Goal: Transaction & Acquisition: Book appointment/travel/reservation

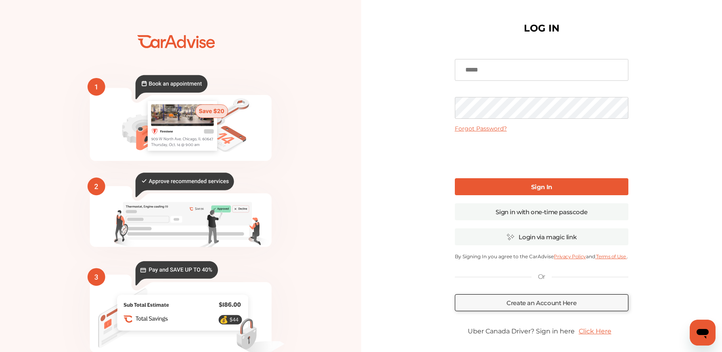
click at [537, 65] on input at bounding box center [542, 70] width 174 height 22
type input "**********"
click at [528, 185] on link "Sign In" at bounding box center [542, 186] width 174 height 17
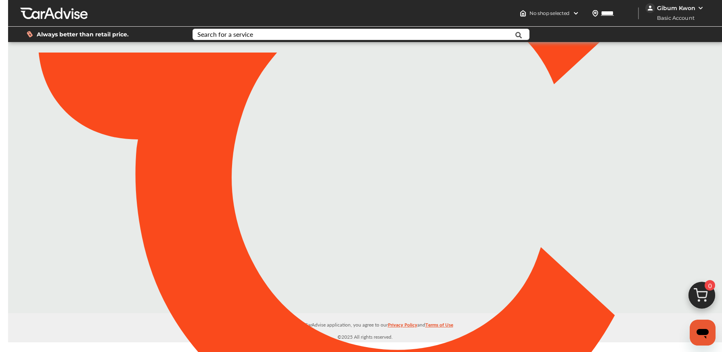
type input "*****"
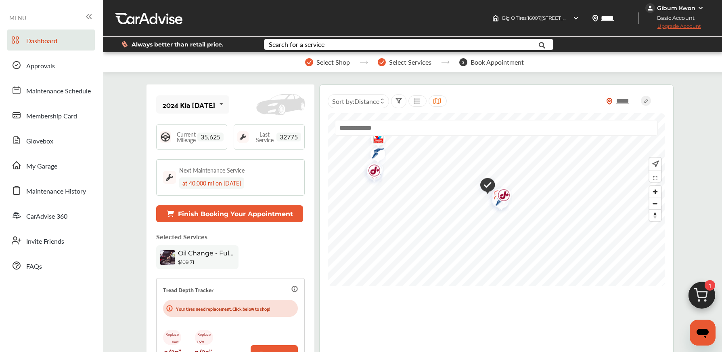
click at [680, 8] on div "Gibum Kwon" at bounding box center [676, 7] width 38 height 7
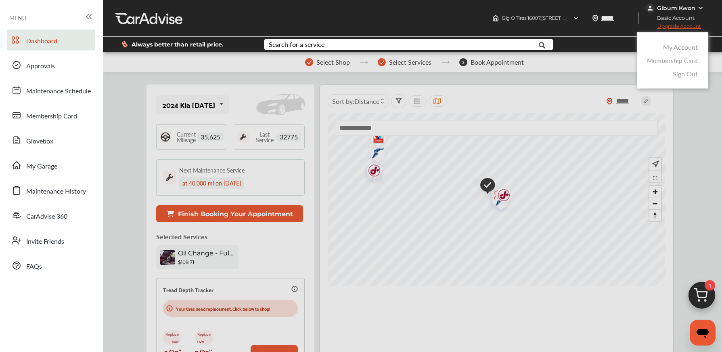
click at [683, 43] on link "My Account" at bounding box center [680, 46] width 35 height 9
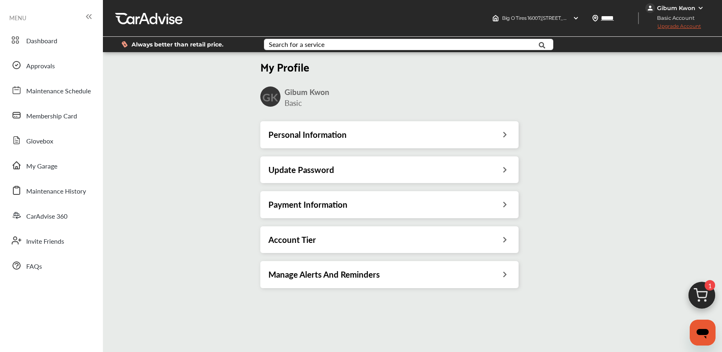
click at [388, 137] on div "Personal Information" at bounding box center [389, 134] width 242 height 10
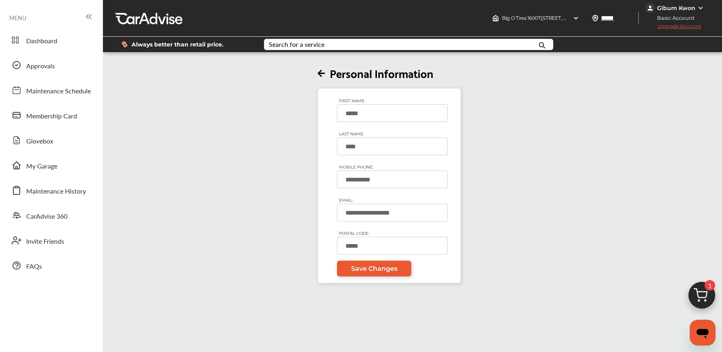
click at [382, 112] on input "*****" at bounding box center [392, 113] width 111 height 18
type input "*********"
type input "****"
type input "**********"
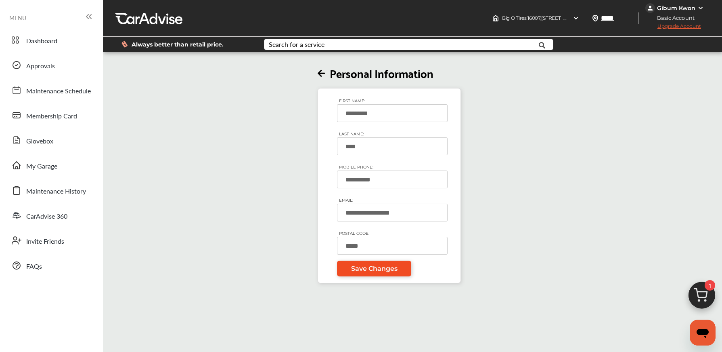
click at [370, 267] on span "Save Changes" at bounding box center [374, 268] width 46 height 8
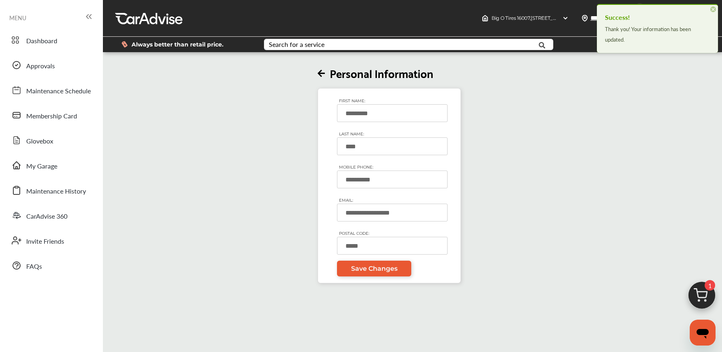
click at [579, 100] on div "**********" at bounding box center [390, 168] width 578 height 229
click at [568, 21] on div "Big O Tires 16007 , [STREET_ADDRESS]" at bounding box center [525, 18] width 93 height 13
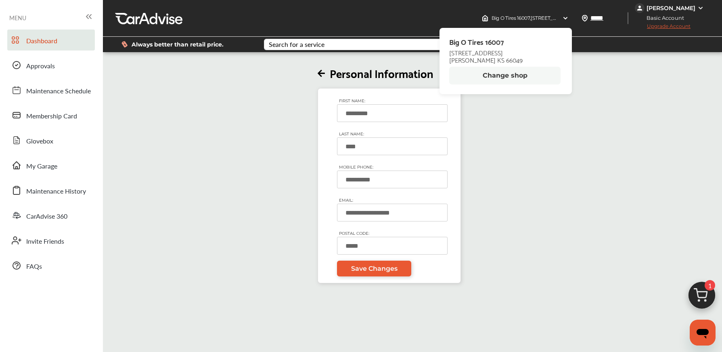
click at [38, 38] on span "Dashboard" at bounding box center [41, 41] width 31 height 10
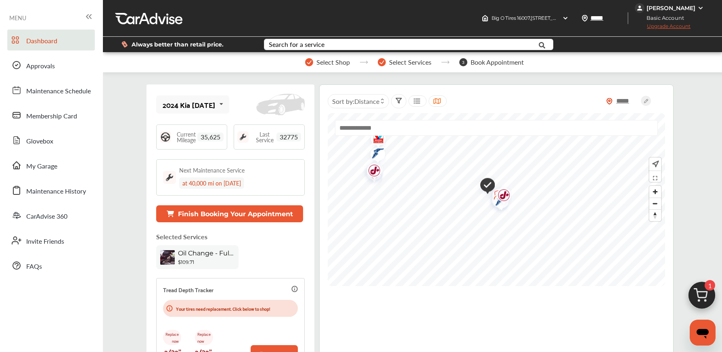
click at [211, 250] on span "Oil Change - Full-synthetic" at bounding box center [206, 253] width 57 height 8
click at [214, 256] on div "Oil Change - Full-synthetic" at bounding box center [206, 254] width 57 height 10
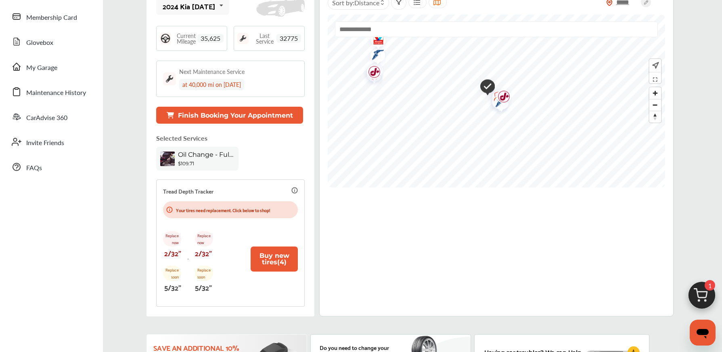
scroll to position [101, 0]
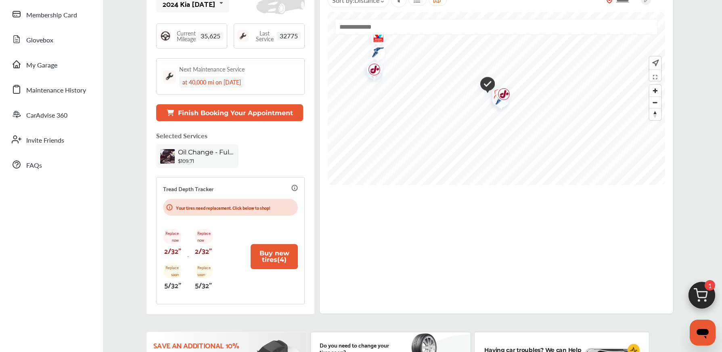
click at [199, 152] on span "Oil Change - Full-synthetic" at bounding box center [206, 152] width 57 height 8
click at [217, 123] on div "2024 Kia [DATE] Kia [DATE] Current Mileage 35,625 Last Service 32775 Next Maint…" at bounding box center [231, 148] width 168 height 330
click at [221, 111] on button "Finish Booking Your Appointment" at bounding box center [229, 112] width 147 height 17
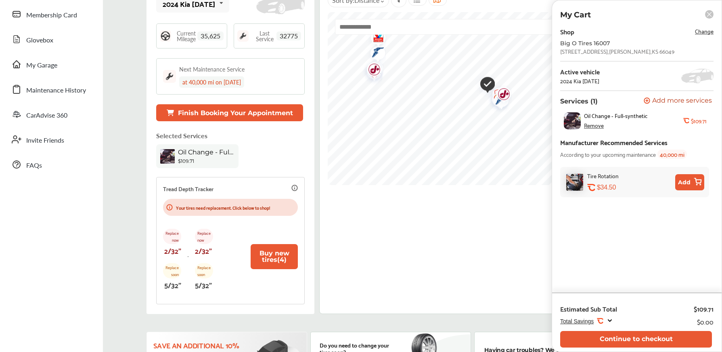
click at [630, 115] on span "Oil Change - Full-synthetic" at bounding box center [616, 115] width 64 height 6
click at [595, 131] on div "Oil Change - Full-synthetic Remove .st0{fill:#FA4A1C;} $109.71" at bounding box center [635, 120] width 150 height 25
click at [595, 128] on div "Remove" at bounding box center [594, 125] width 20 height 6
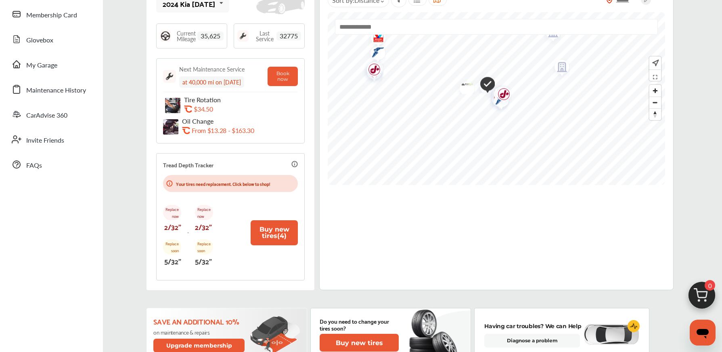
click at [168, 127] on img at bounding box center [170, 126] width 15 height 15
click at [280, 78] on button "Book now" at bounding box center [283, 76] width 30 height 19
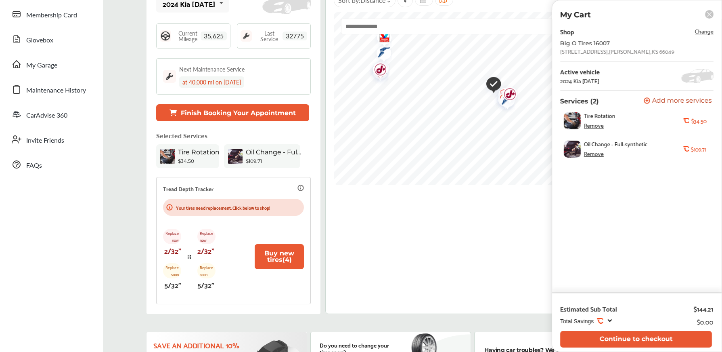
click at [598, 154] on div "Remove" at bounding box center [594, 153] width 20 height 6
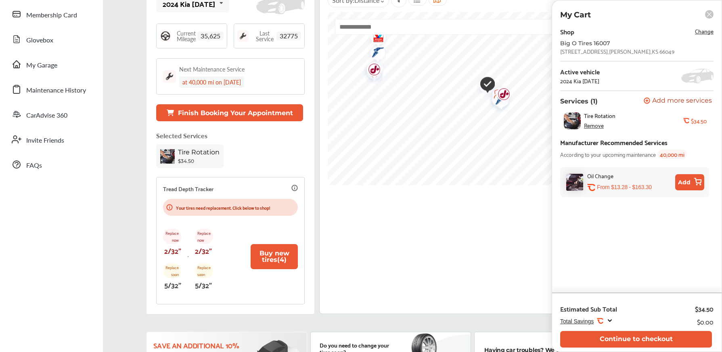
click at [527, 233] on div "***** Sort by : Distance" at bounding box center [496, 148] width 354 height 330
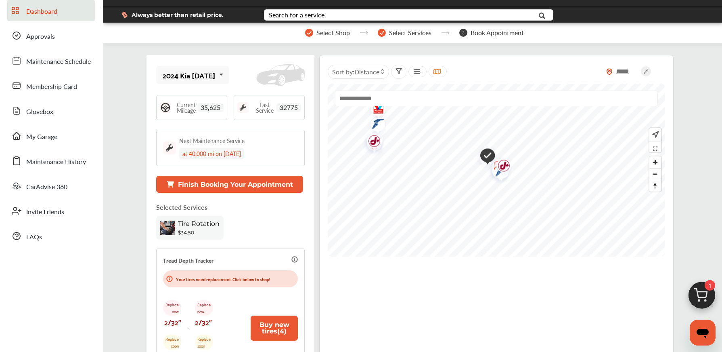
scroll to position [0, 0]
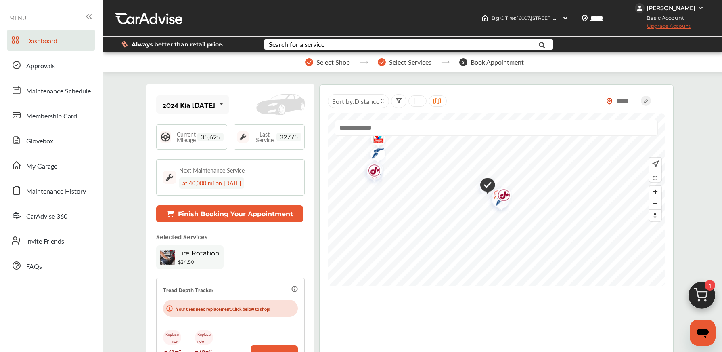
click at [707, 285] on span "1" at bounding box center [710, 285] width 10 height 10
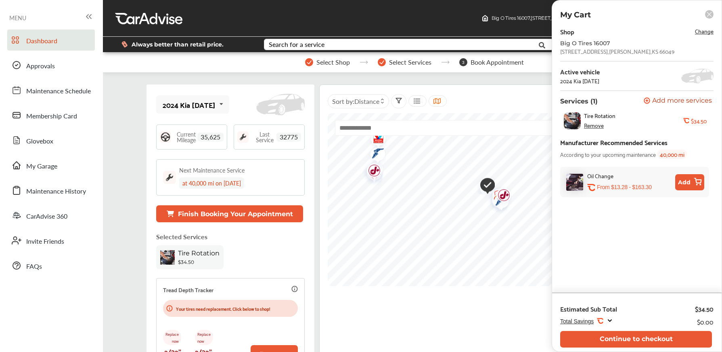
click at [594, 128] on div "Remove" at bounding box center [594, 125] width 20 height 6
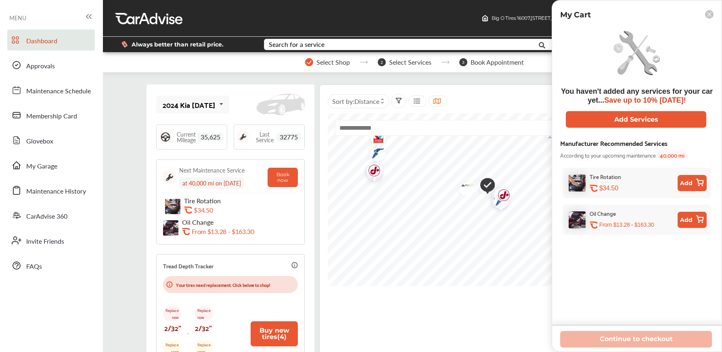
click at [696, 224] on div at bounding box center [700, 219] width 8 height 9
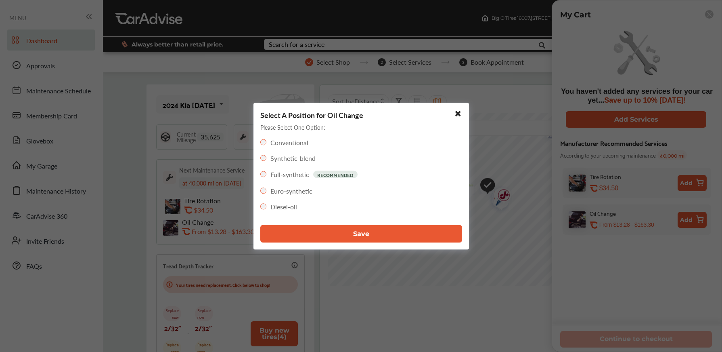
click at [294, 229] on button "Save" at bounding box center [361, 233] width 202 height 18
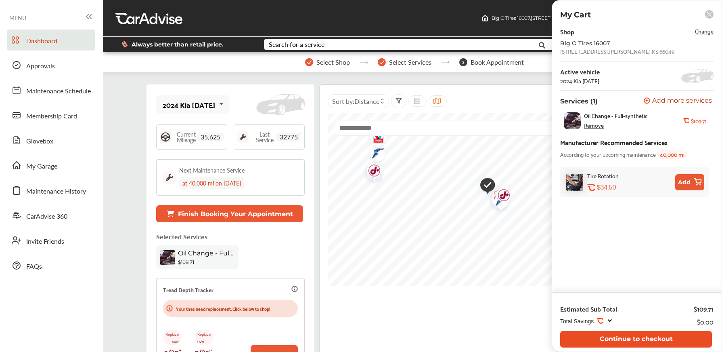
click at [643, 338] on button "Continue to checkout" at bounding box center [636, 339] width 152 height 17
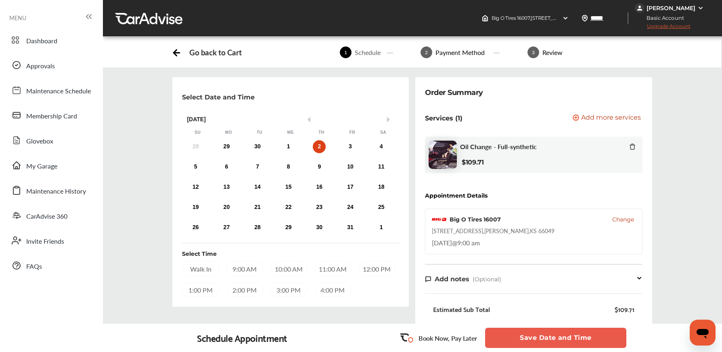
click at [679, 27] on span "Upgrade Account" at bounding box center [663, 28] width 56 height 10
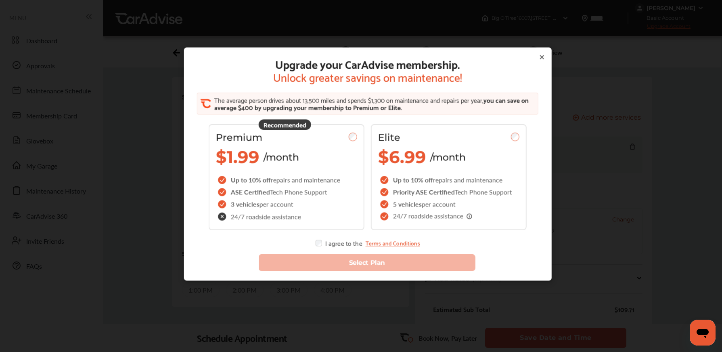
click at [544, 59] on icon at bounding box center [542, 57] width 6 height 6
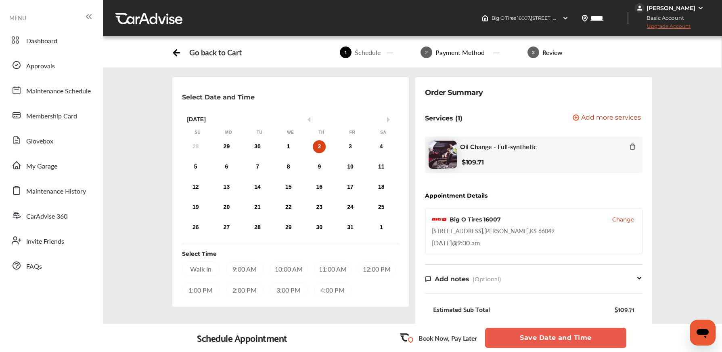
click at [693, 5] on div "[PERSON_NAME]" at bounding box center [671, 7] width 49 height 7
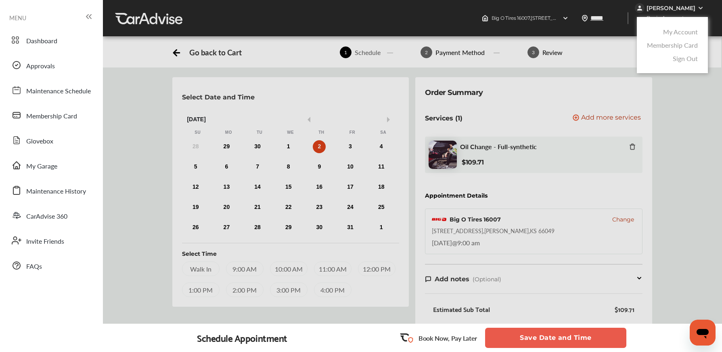
click at [684, 31] on link "My Account" at bounding box center [680, 31] width 35 height 9
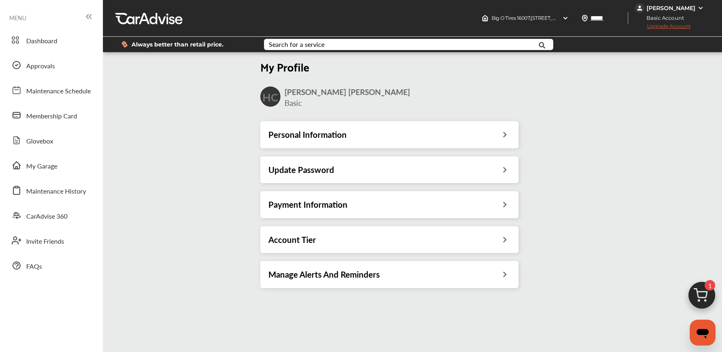
click at [386, 206] on div "Payment Information" at bounding box center [389, 204] width 242 height 10
click at [47, 42] on span "Dashboard" at bounding box center [41, 41] width 31 height 10
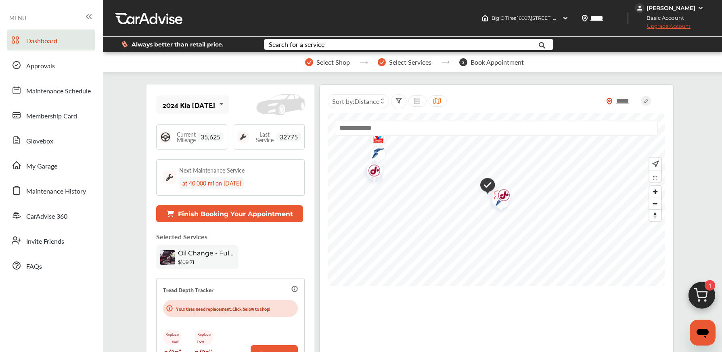
click at [205, 254] on span "Oil Change - Full-synthetic" at bounding box center [206, 253] width 57 height 8
click at [680, 6] on div "[PERSON_NAME]" at bounding box center [671, 7] width 49 height 7
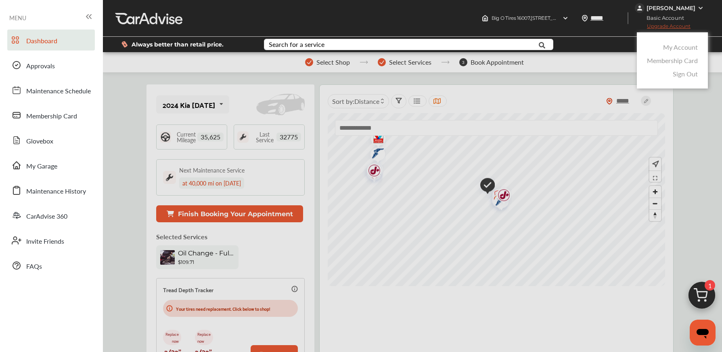
click at [689, 71] on link "Sign Out" at bounding box center [685, 73] width 25 height 9
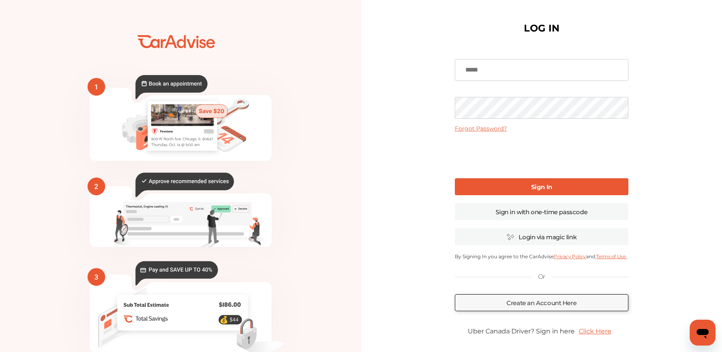
click at [549, 71] on input at bounding box center [542, 70] width 174 height 22
type input "**********"
click at [510, 186] on link "Sign In" at bounding box center [542, 186] width 174 height 17
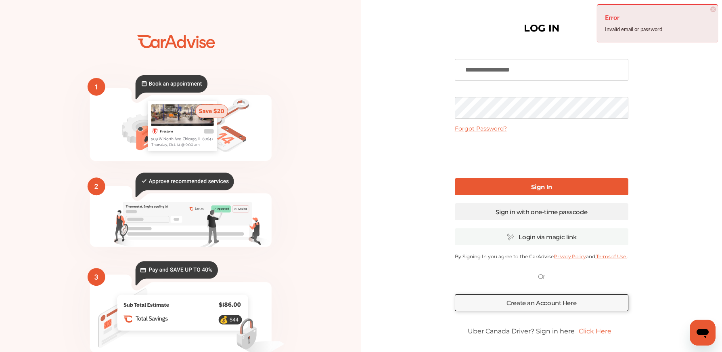
click at [554, 215] on link "Sign in with one-time passcode" at bounding box center [542, 211] width 174 height 17
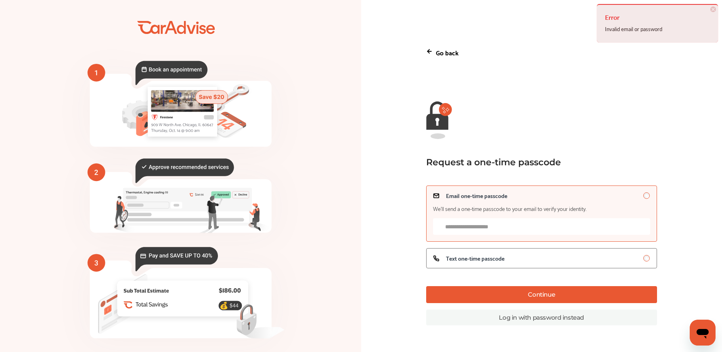
click at [505, 239] on label "Email one-time passcode We’ll send a one-time passcode to your email to verify …" at bounding box center [541, 213] width 231 height 56
click at [505, 229] on input "Email one-time passcode We’ll send a one-time passcode to your email to verify …" at bounding box center [541, 226] width 217 height 17
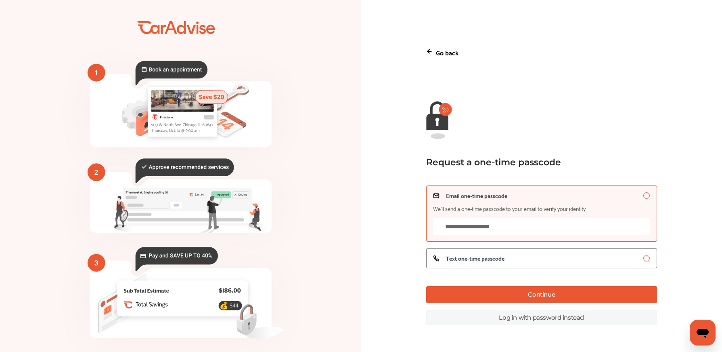
type input "**********"
click at [524, 292] on button "Continue" at bounding box center [541, 294] width 231 height 17
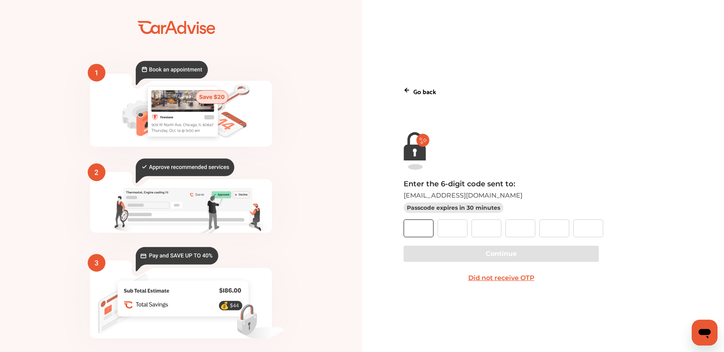
click at [424, 231] on input "text" at bounding box center [418, 228] width 30 height 18
type input "*"
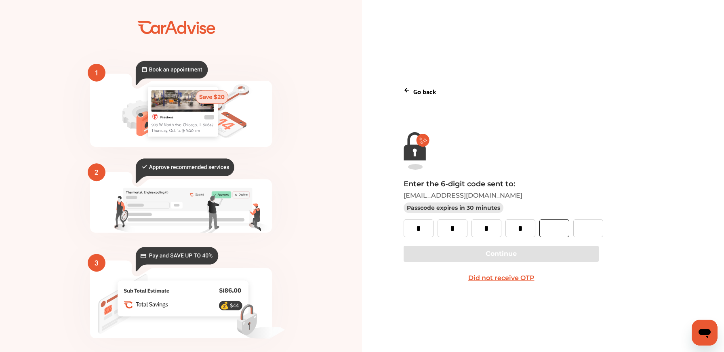
type input "*"
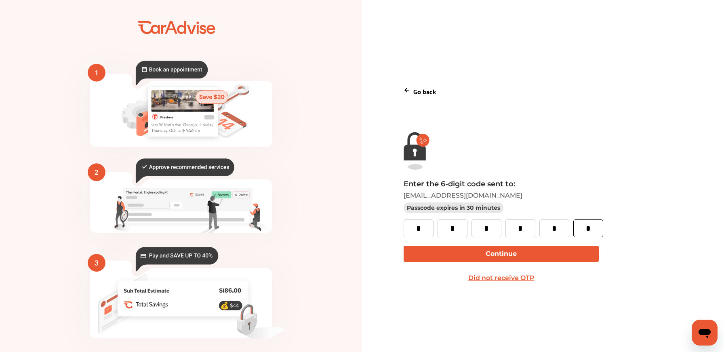
type input "*"
click at [519, 251] on button "Continue" at bounding box center [500, 253] width 195 height 16
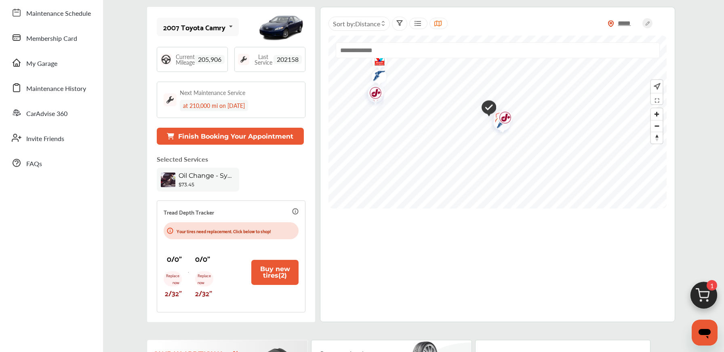
scroll to position [143, 0]
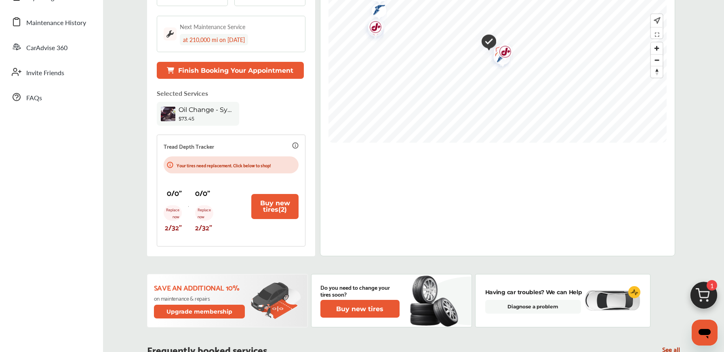
click at [196, 119] on div "$73.45" at bounding box center [206, 118] width 57 height 6
click at [193, 113] on div "Oil Change - Synthetic-blend" at bounding box center [206, 111] width 57 height 10
click at [219, 66] on button "Finish Booking Your Appointment" at bounding box center [230, 70] width 147 height 17
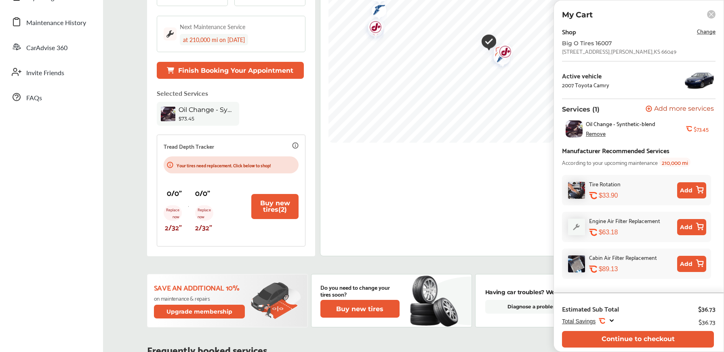
click at [627, 124] on span "Oil Change - Synthetic-blend" at bounding box center [619, 123] width 69 height 6
click at [635, 338] on button "Continue to checkout" at bounding box center [638, 339] width 152 height 17
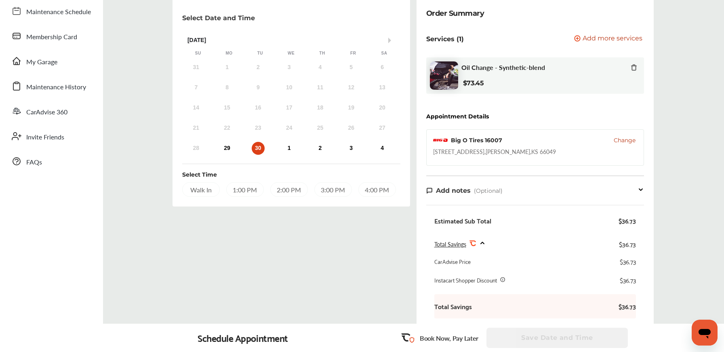
scroll to position [76, 0]
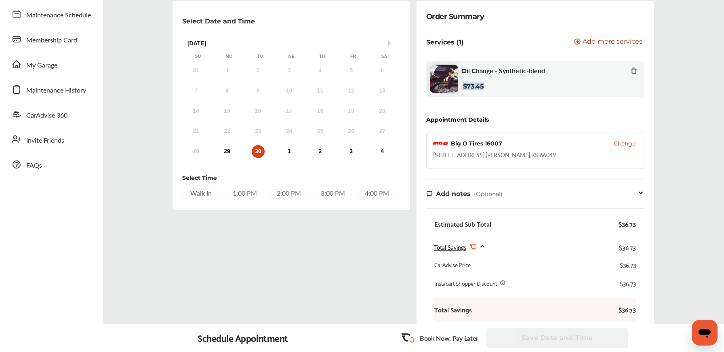
drag, startPoint x: 463, startPoint y: 86, endPoint x: 486, endPoint y: 86, distance: 23.0
click at [486, 86] on div "Oil Change - Synthetic-blend $73.45" at bounding box center [549, 79] width 176 height 24
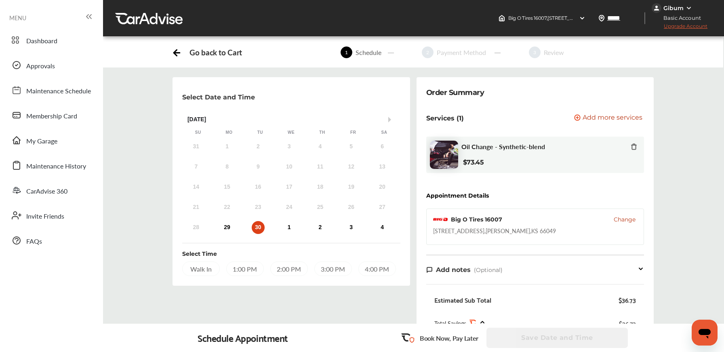
click at [48, 54] on div "Dashboard Approvals Maintenance Schedule Membership Card My Garage Maintenance …" at bounding box center [51, 139] width 95 height 221
click at [50, 39] on span "Dashboard" at bounding box center [41, 41] width 31 height 10
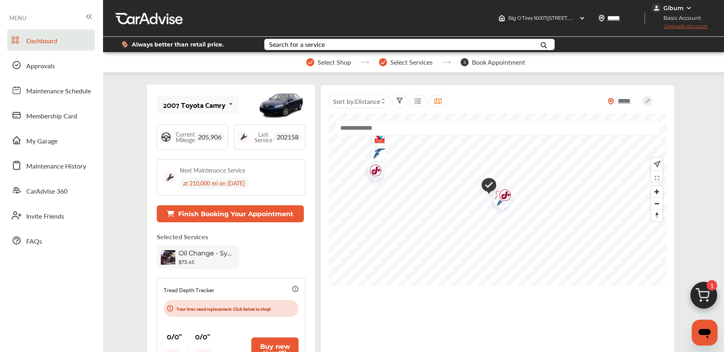
click at [274, 135] on span "202158" at bounding box center [287, 136] width 28 height 9
click at [257, 139] on span "Last Service" at bounding box center [263, 136] width 20 height 11
click at [42, 72] on link "Approvals" at bounding box center [51, 65] width 88 height 21
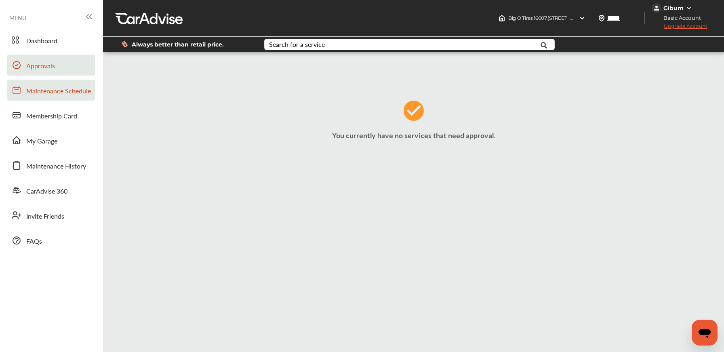
click at [48, 91] on span "Maintenance Schedule" at bounding box center [58, 91] width 65 height 10
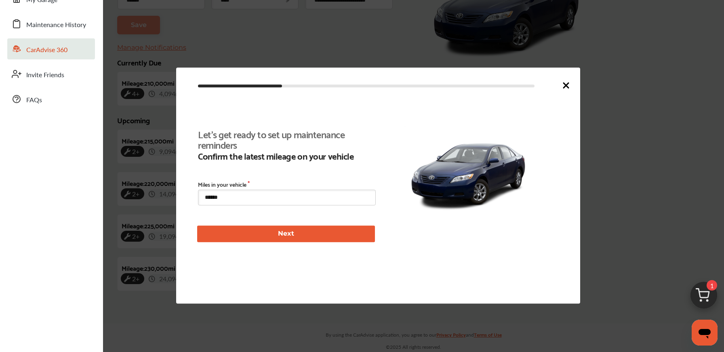
scroll to position [187, 0]
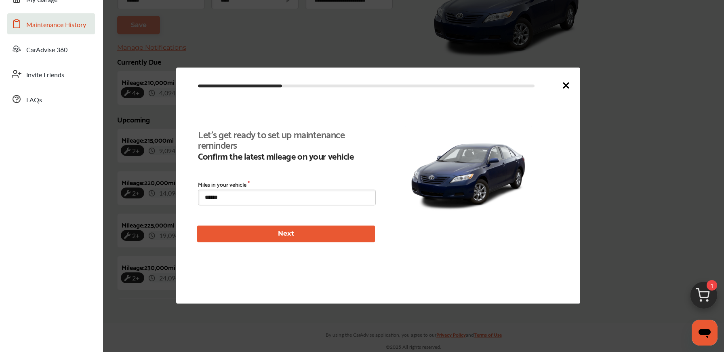
click at [63, 28] on span "Maintenance History" at bounding box center [56, 25] width 60 height 10
click at [567, 84] on icon at bounding box center [566, 85] width 10 height 10
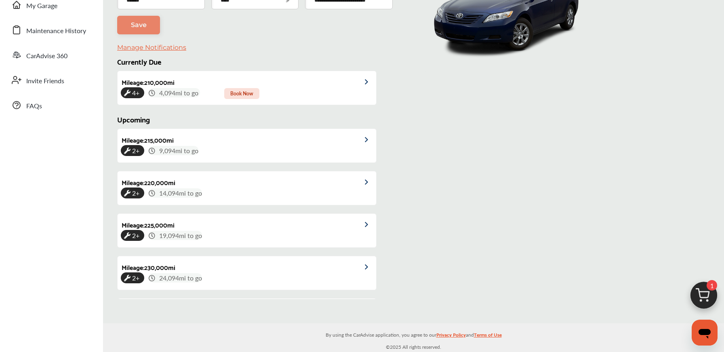
scroll to position [0, 0]
